Goal: Transaction & Acquisition: Purchase product/service

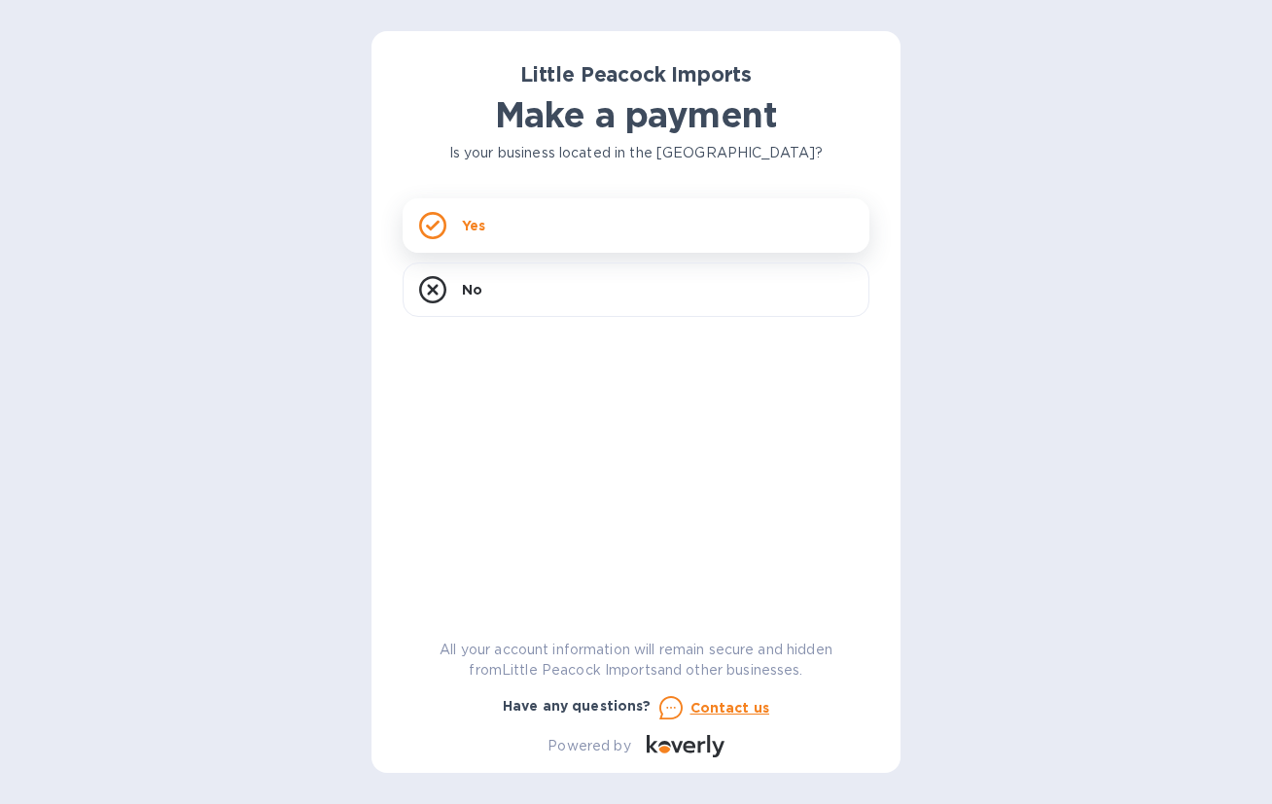
click at [627, 218] on div "Yes" at bounding box center [636, 225] width 467 height 54
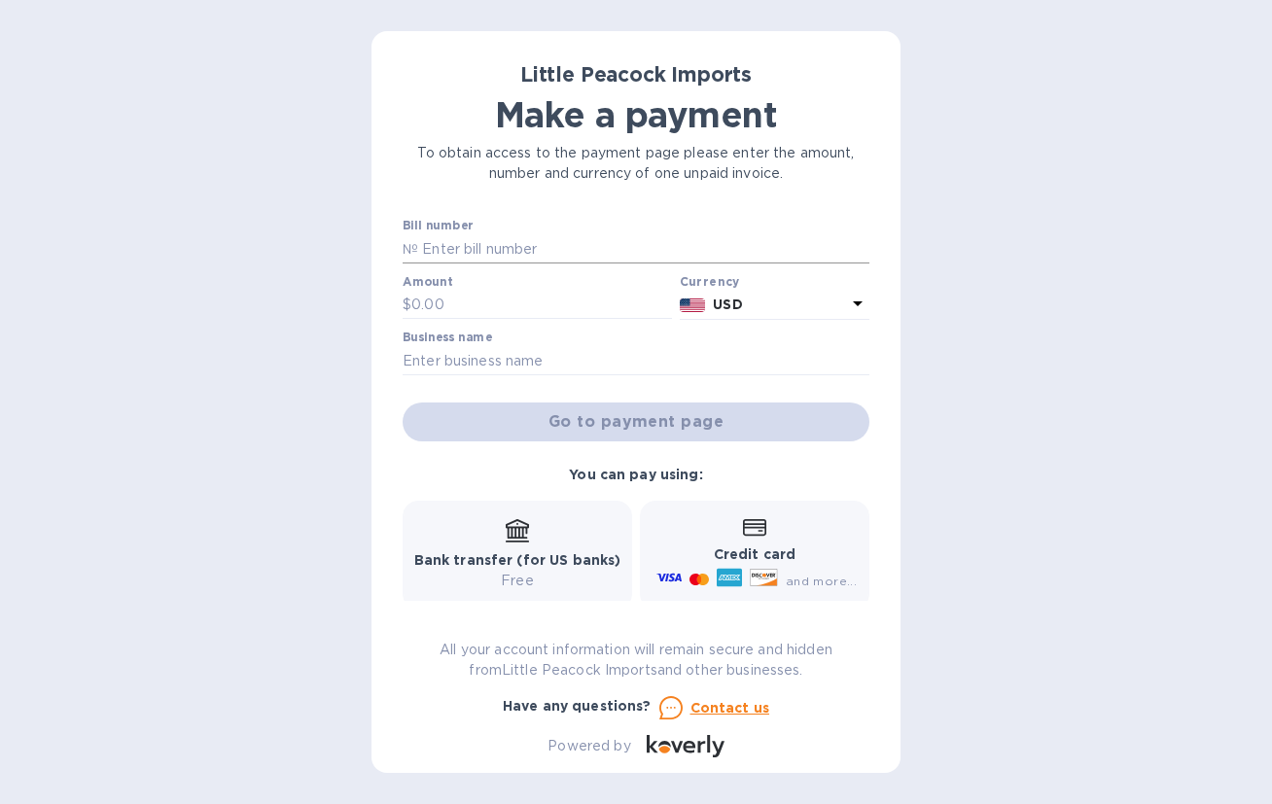
click at [545, 252] on input "text" at bounding box center [643, 248] width 451 height 29
type input "LP2508154"
click at [507, 300] on input "text" at bounding box center [541, 305] width 261 height 29
type input "640"
click at [663, 366] on input "text" at bounding box center [636, 360] width 467 height 29
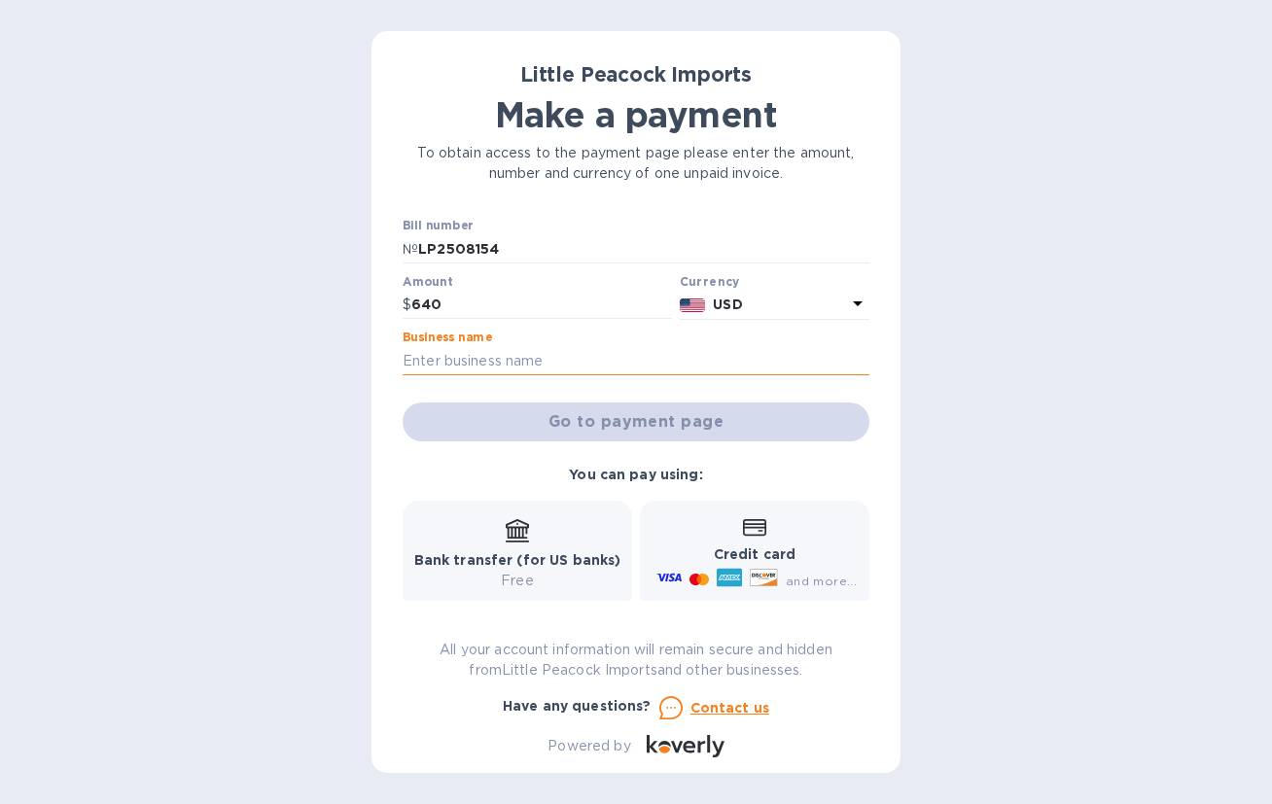
click at [622, 360] on input "text" at bounding box center [636, 360] width 467 height 29
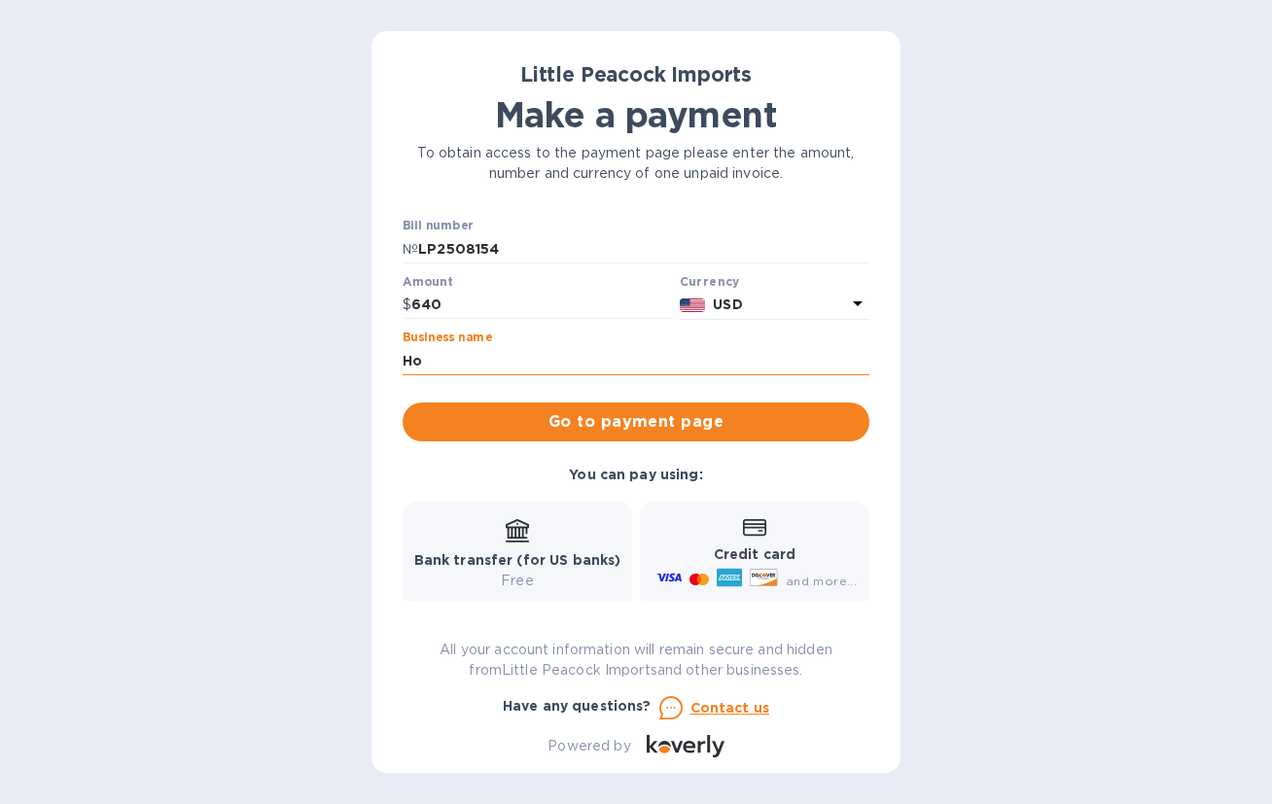
type input "H"
type input "House of Vino LLC"
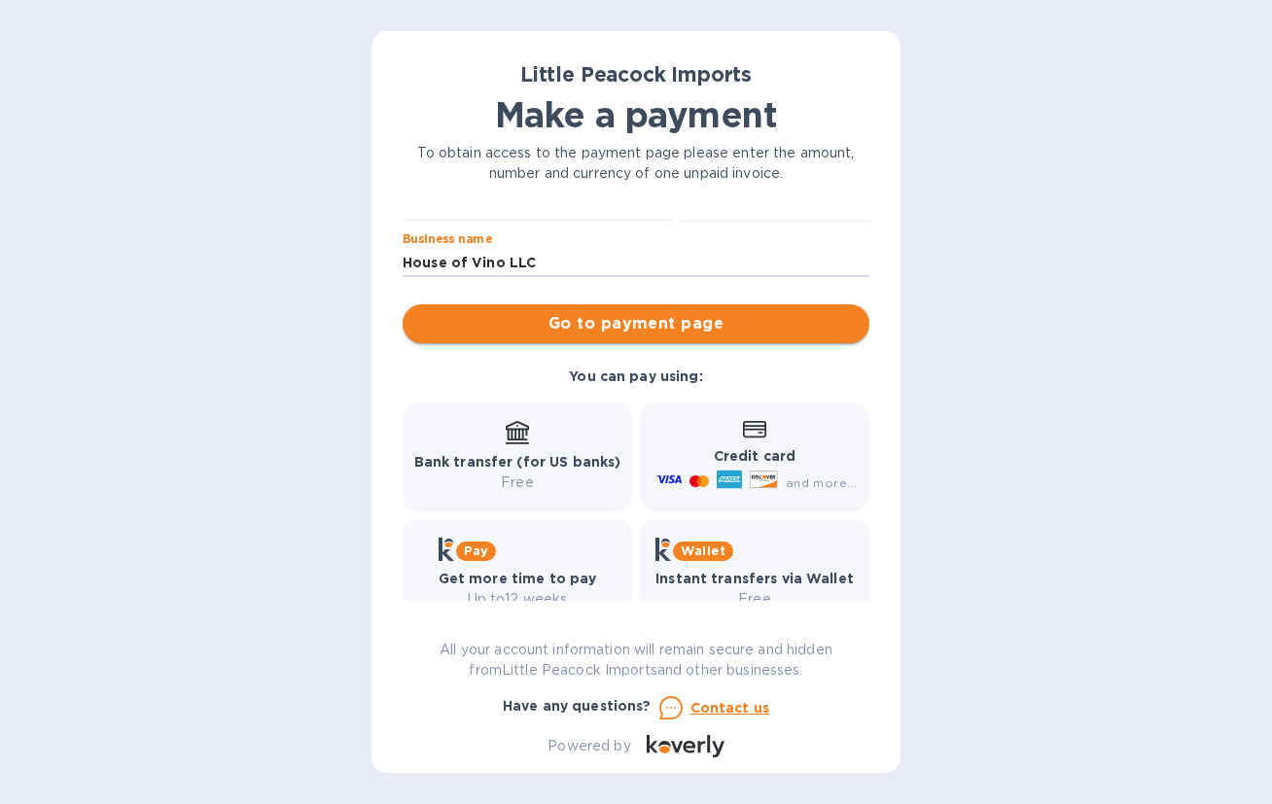
scroll to position [137, 0]
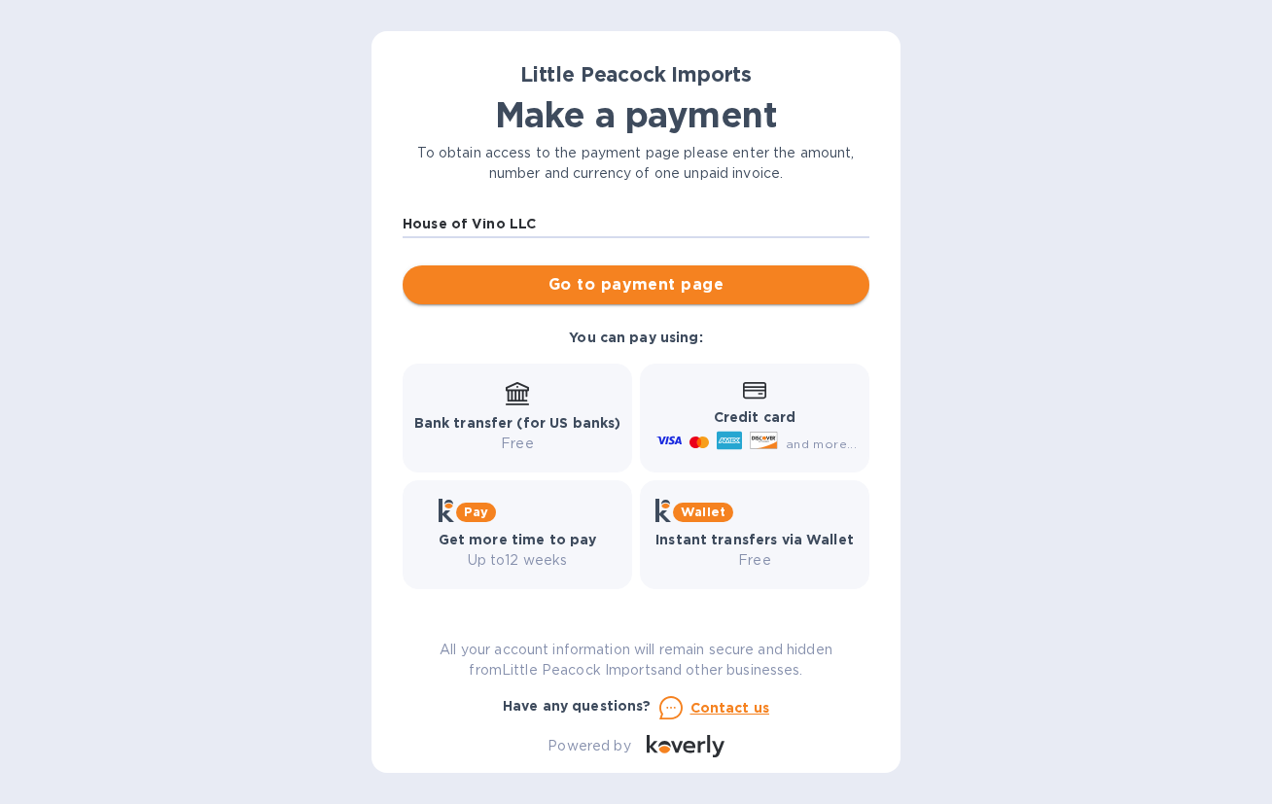
click at [614, 295] on span "Go to payment page" at bounding box center [636, 284] width 436 height 23
